Goal: Task Accomplishment & Management: Use online tool/utility

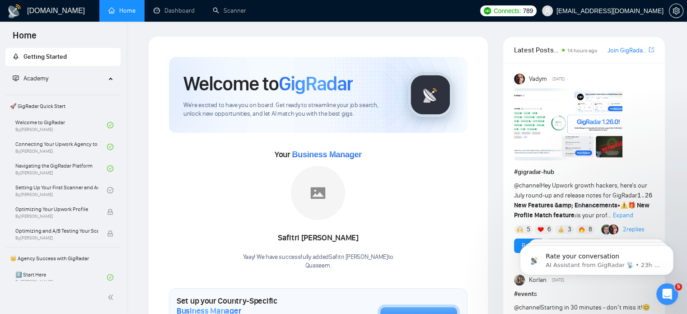
click at [617, 214] on span "Expand" at bounding box center [623, 216] width 20 height 8
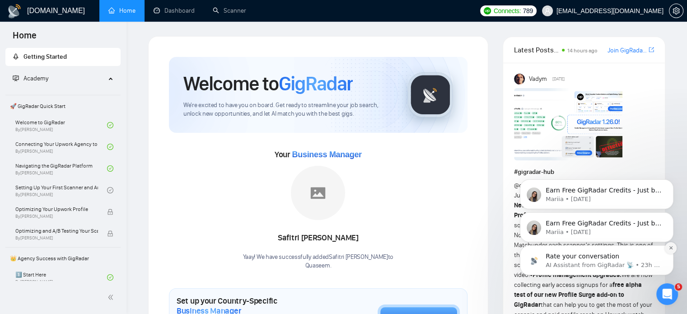
click at [670, 249] on icon "Dismiss notification" at bounding box center [671, 247] width 5 height 5
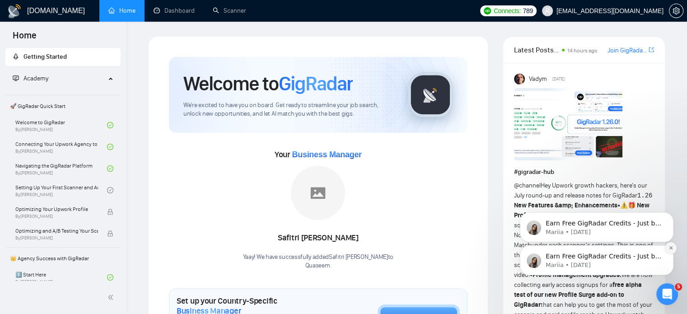
drag, startPoint x: 670, startPoint y: 279, endPoint x: 670, endPoint y: 249, distance: 29.8
click at [670, 249] on icon "Dismiss notification" at bounding box center [671, 247] width 5 height 5
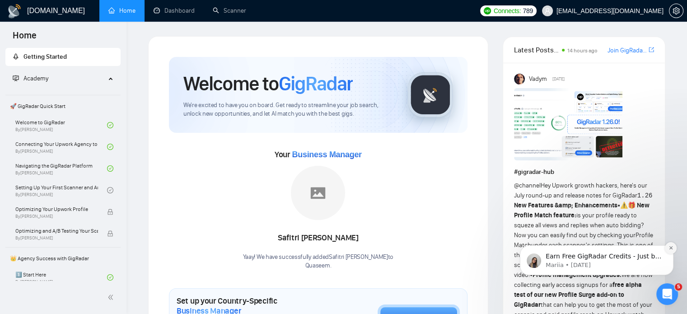
click at [670, 249] on icon "Dismiss notification" at bounding box center [670, 247] width 3 height 3
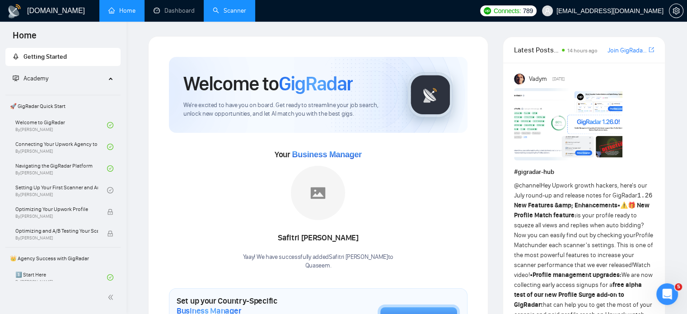
click at [228, 13] on link "Scanner" at bounding box center [229, 11] width 33 height 8
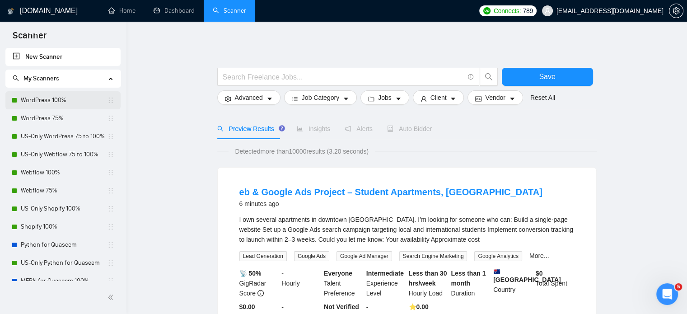
click at [49, 103] on link "WordPress 100%" at bounding box center [64, 100] width 86 height 18
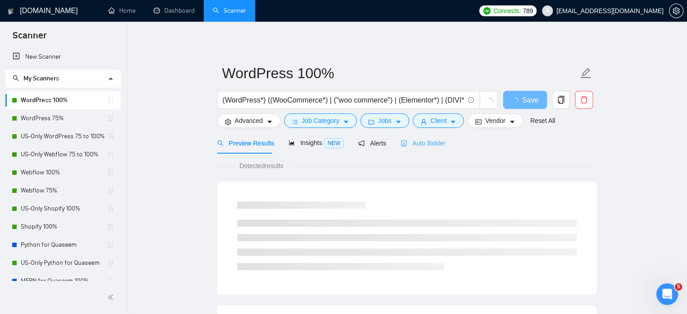
click at [423, 136] on div "Auto Bidder" at bounding box center [423, 142] width 45 height 21
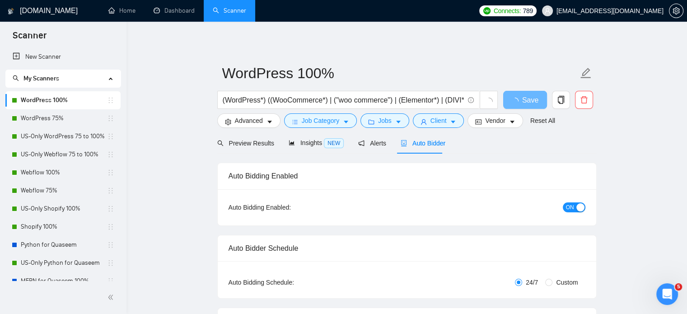
radio input "false"
radio input "true"
checkbox input "true"
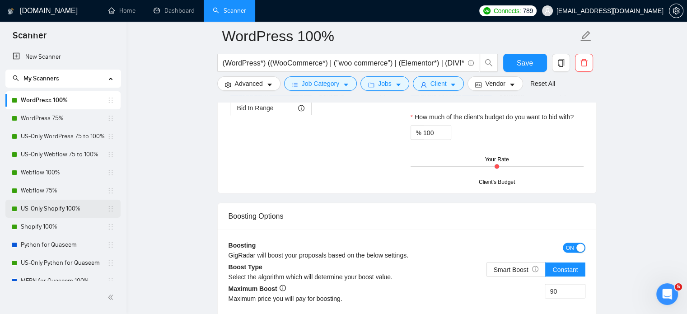
scroll to position [1537, 0]
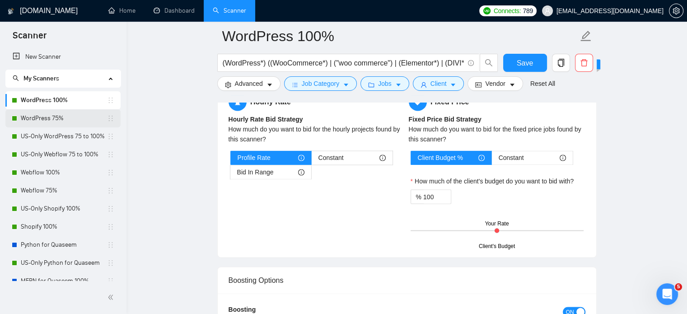
click at [72, 125] on link "WordPress 75%" at bounding box center [64, 118] width 86 height 18
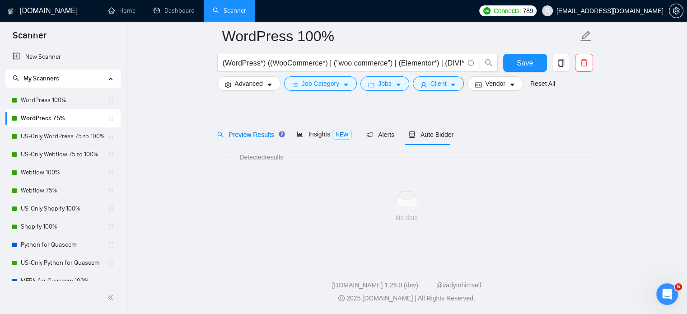
scroll to position [16, 0]
